Goal: Find contact information: Obtain details needed to contact an individual or organization

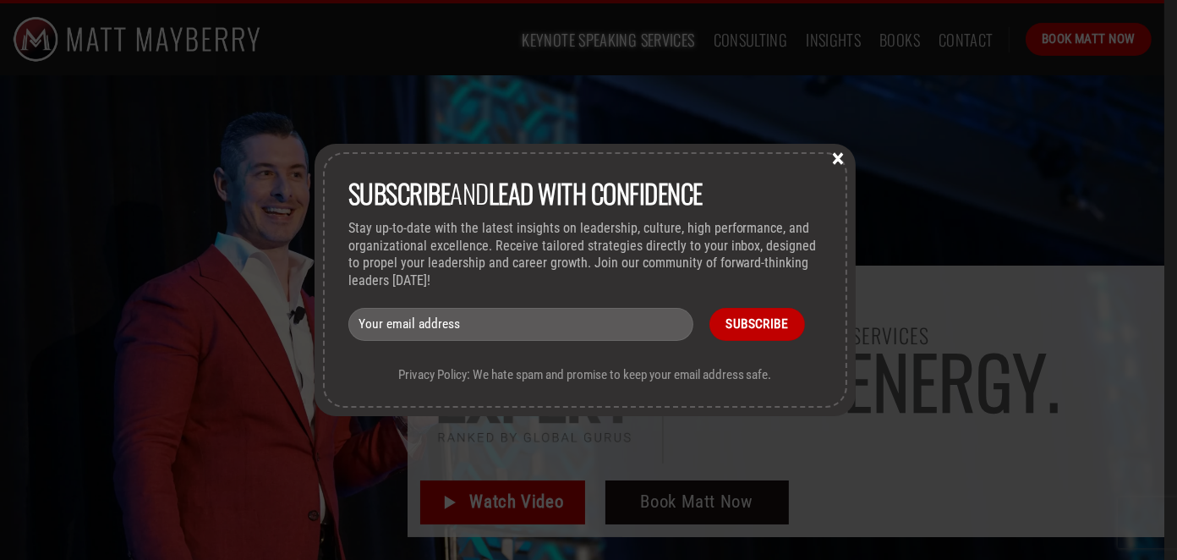
click at [846, 156] on button "×" at bounding box center [838, 157] width 25 height 15
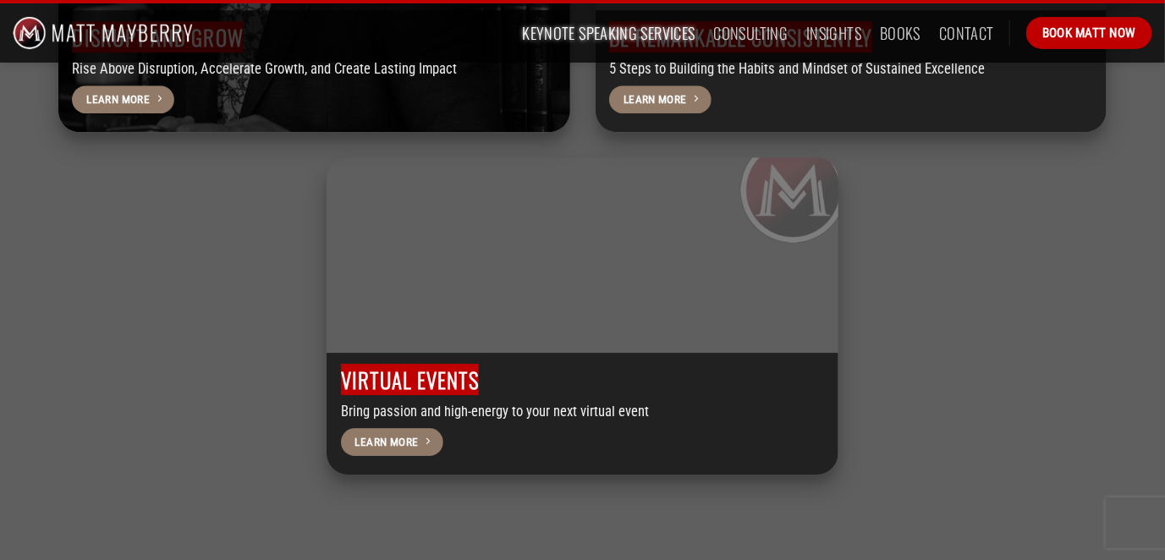
scroll to position [5583, 0]
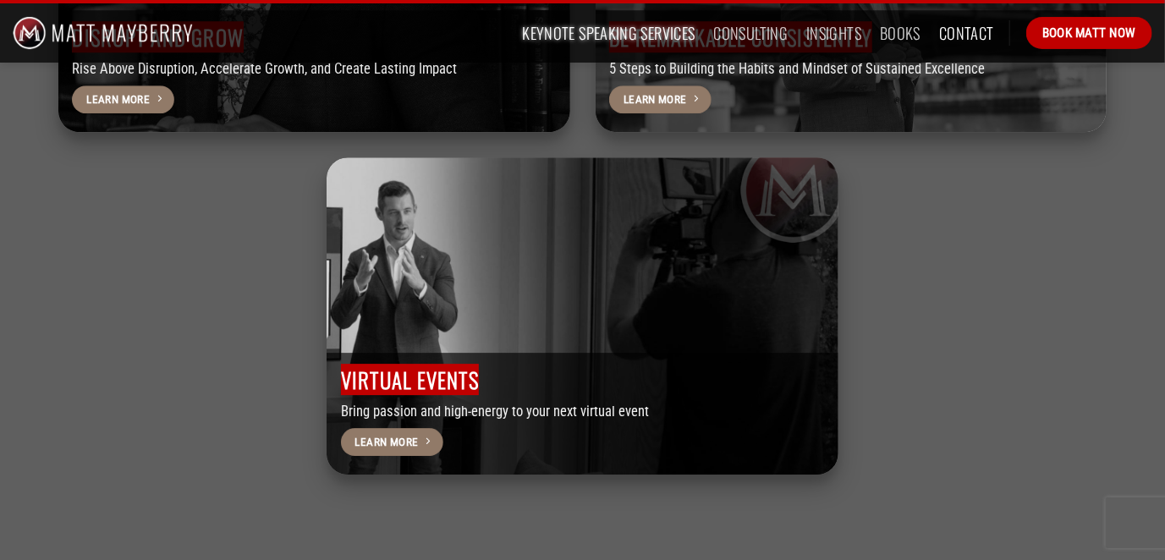
click at [966, 25] on link "Contact" at bounding box center [966, 33] width 55 height 30
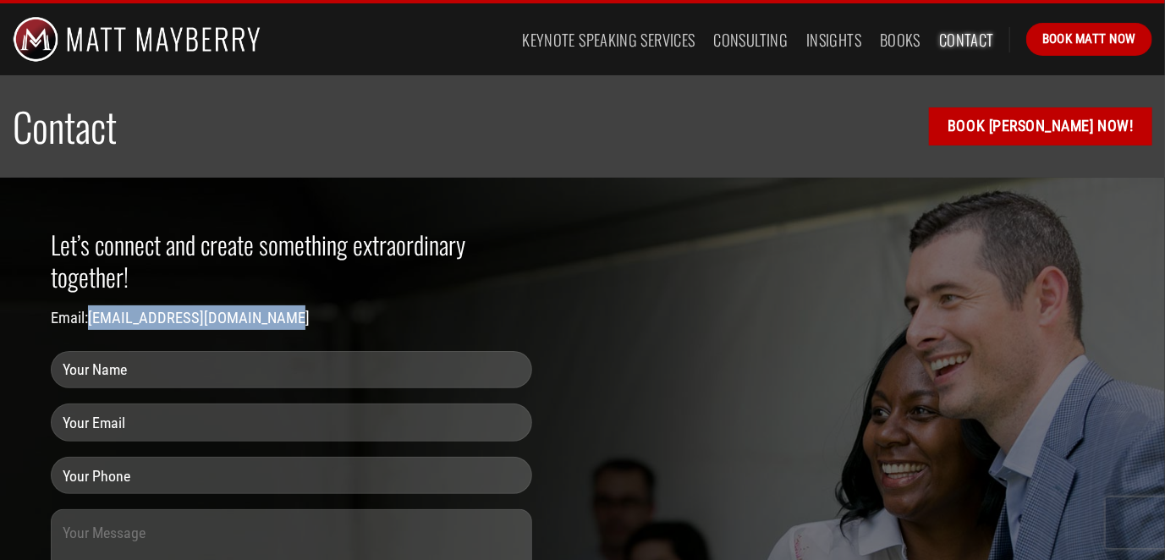
drag, startPoint x: 288, startPoint y: 321, endPoint x: 92, endPoint y: 321, distance: 195.4
click at [92, 321] on p "Email: [EMAIL_ADDRESS][DOMAIN_NAME]" at bounding box center [291, 317] width 481 height 25
copy link "[EMAIL_ADDRESS][DOMAIN_NAME]"
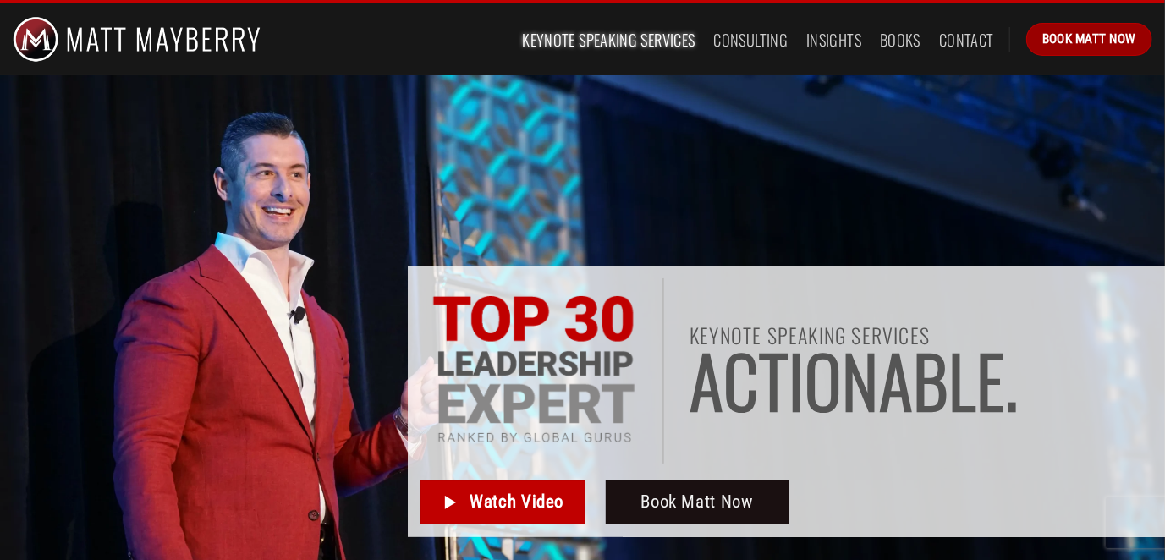
click at [1088, 41] on span "Book Matt Now" at bounding box center [1089, 39] width 94 height 20
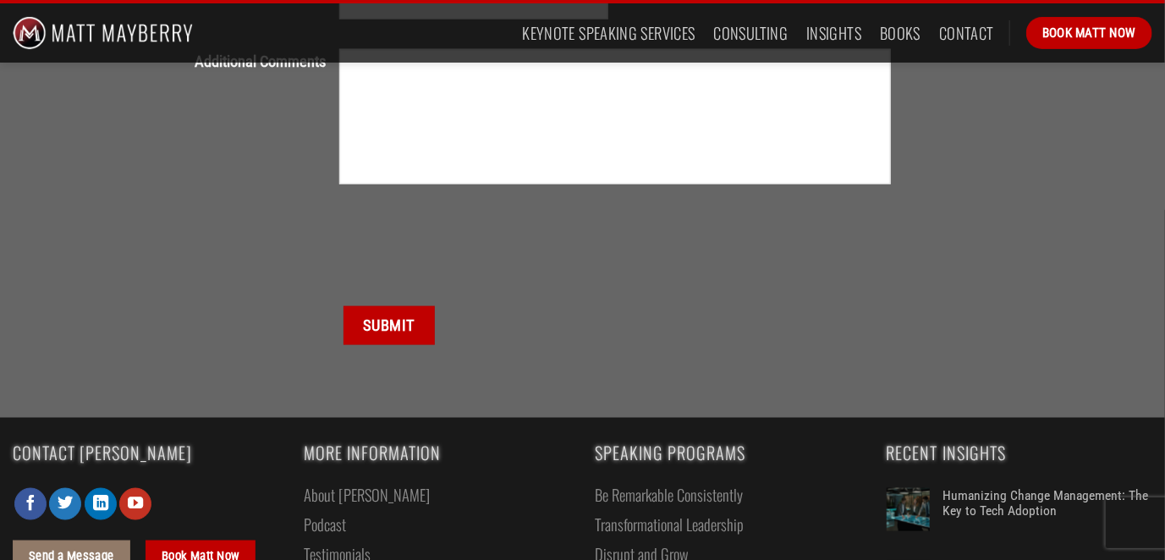
scroll to position [1069, 0]
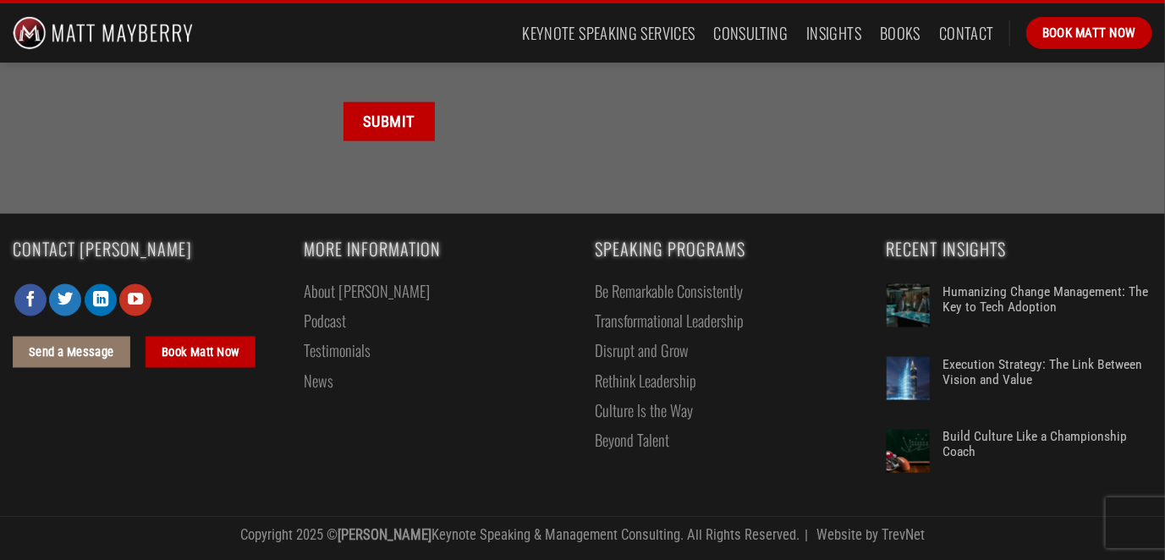
drag, startPoint x: 1176, startPoint y: 124, endPoint x: 1176, endPoint y: 509, distance: 384.9
click at [29, 309] on link "Follow on Facebook" at bounding box center [30, 300] width 32 height 32
